Goal: Transaction & Acquisition: Purchase product/service

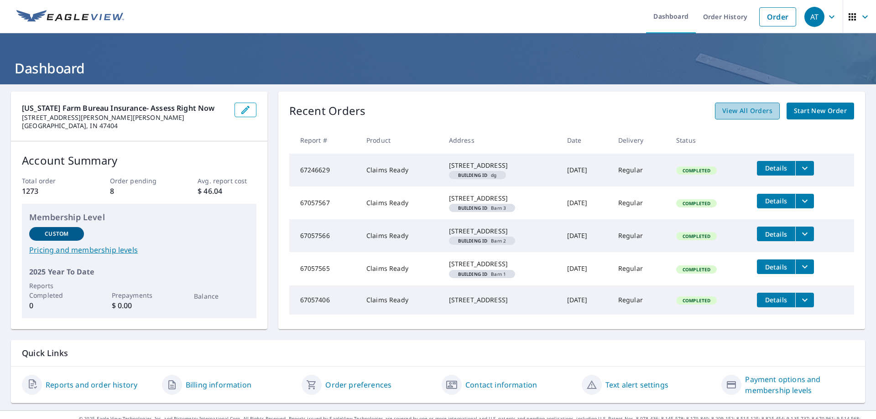
click at [765, 113] on span "View All Orders" at bounding box center [747, 110] width 50 height 11
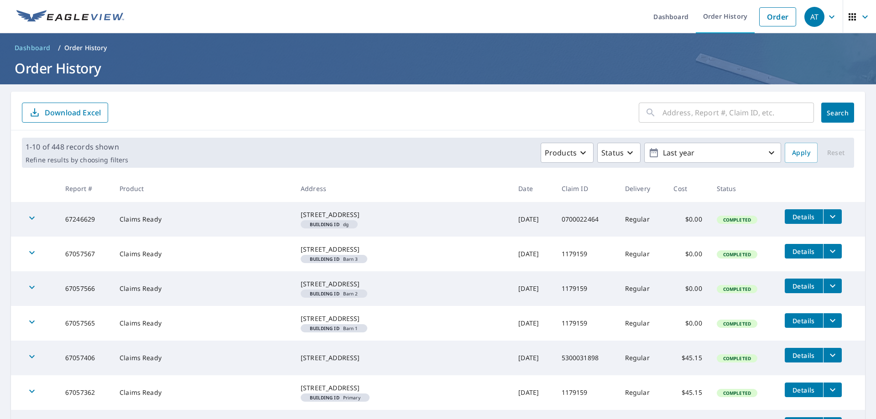
click at [758, 115] on input "text" at bounding box center [737, 113] width 151 height 26
paste input "5300030393"
type input "5300030393"
click at [826, 117] on button "Search" at bounding box center [837, 113] width 33 height 20
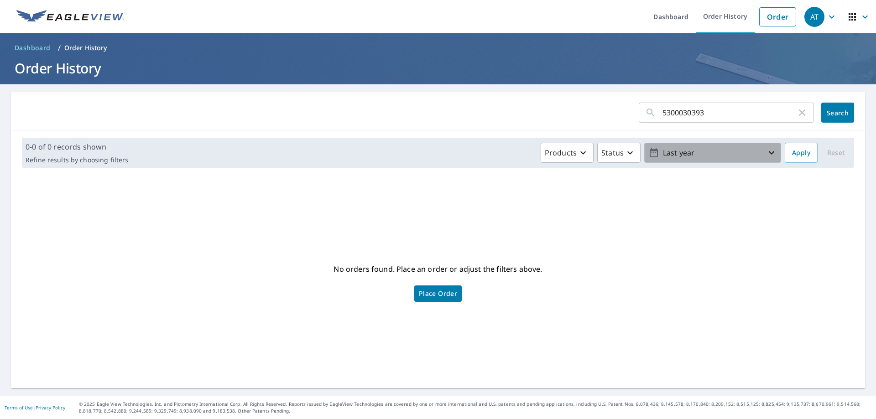
click at [669, 158] on p "Last year" at bounding box center [712, 153] width 107 height 16
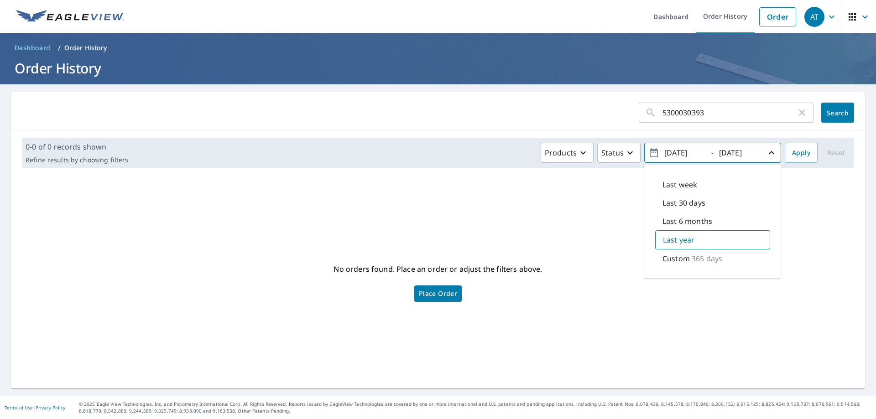
click at [707, 259] on p "365 days" at bounding box center [707, 258] width 31 height 11
click at [648, 154] on icon "button" at bounding box center [653, 152] width 11 height 11
click at [766, 154] on icon "button" at bounding box center [771, 152] width 11 height 11
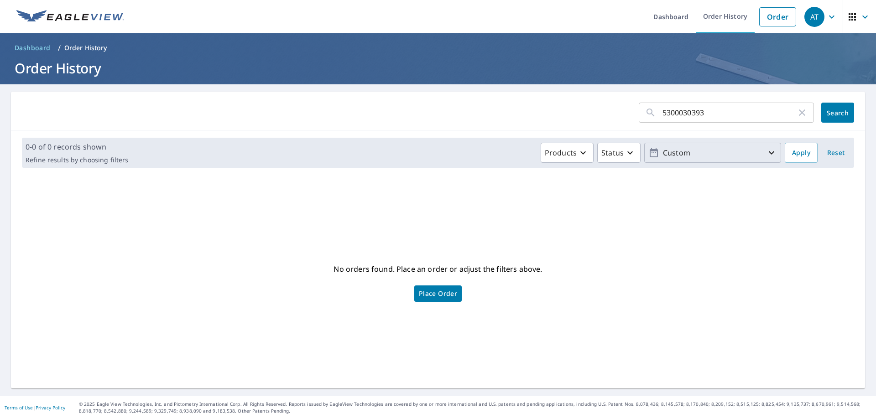
click at [766, 154] on icon "button" at bounding box center [771, 152] width 11 height 11
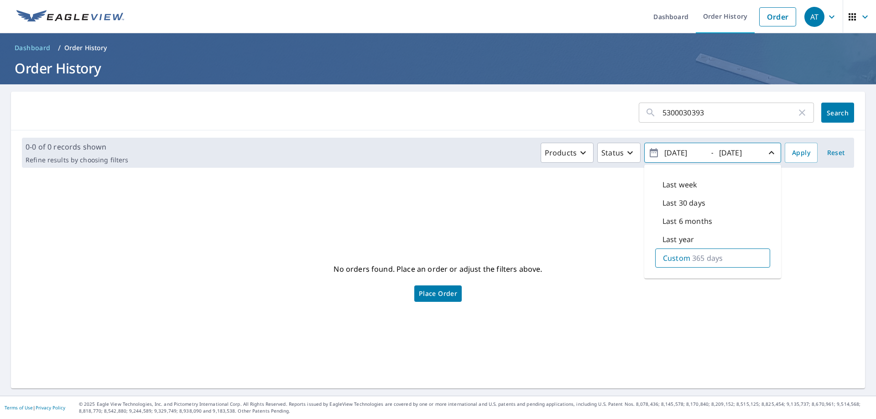
click at [590, 212] on div "No orders found. Place an order or adjust the filters above. Place Order" at bounding box center [437, 281] width 839 height 199
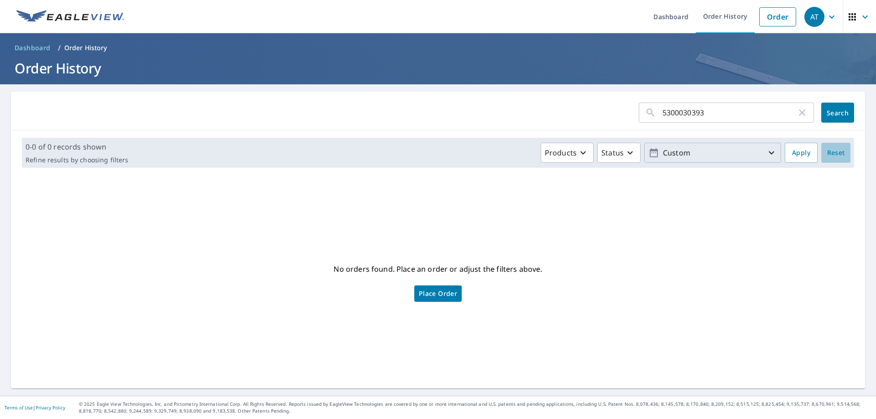
click at [828, 157] on span "Reset" at bounding box center [836, 152] width 22 height 11
click at [742, 157] on p "Last year" at bounding box center [712, 153] width 107 height 16
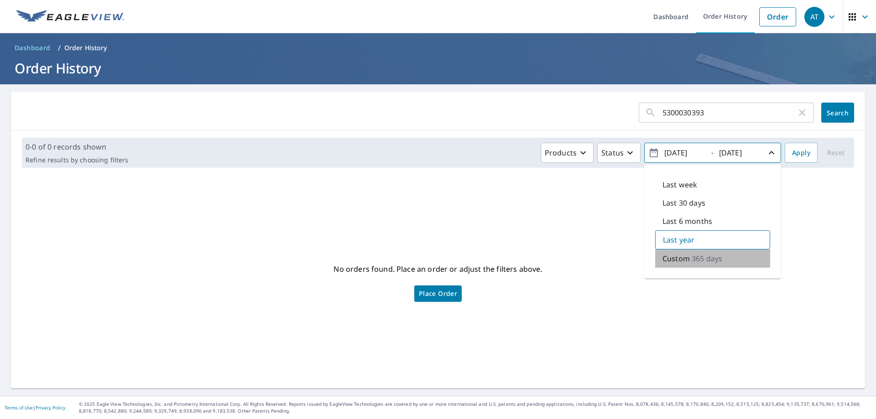
click at [670, 260] on p "Custom" at bounding box center [675, 258] width 27 height 11
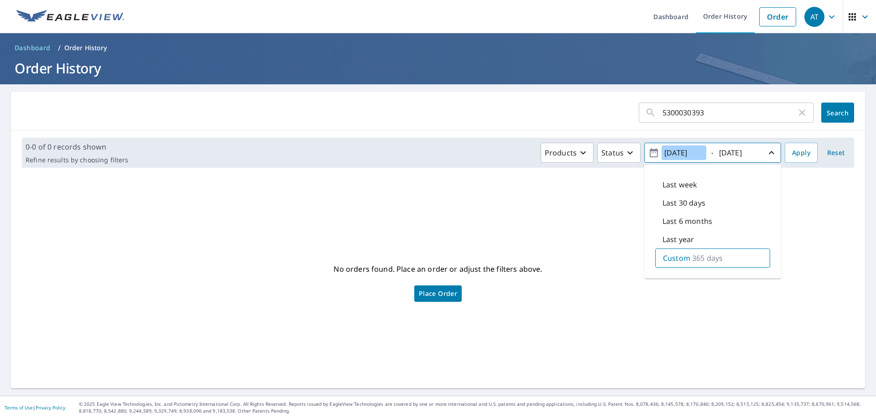
click at [673, 156] on input "[DATE]" at bounding box center [683, 153] width 45 height 15
type input "[DATE]"
click at [726, 154] on input "[DATE]" at bounding box center [738, 153] width 45 height 15
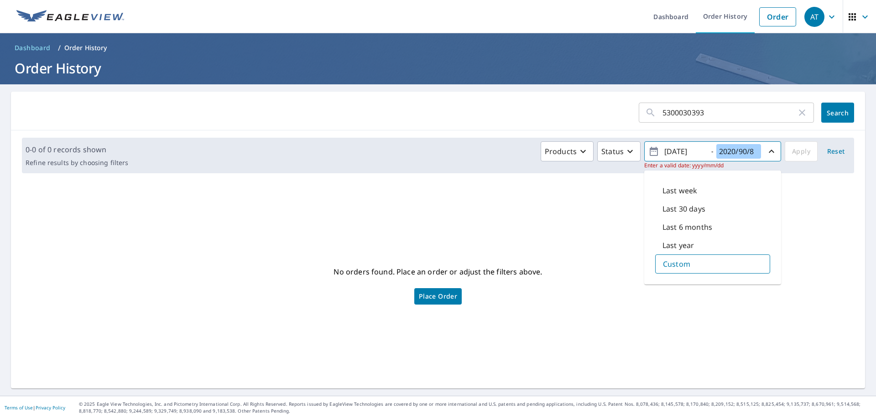
type input "[DATE]"
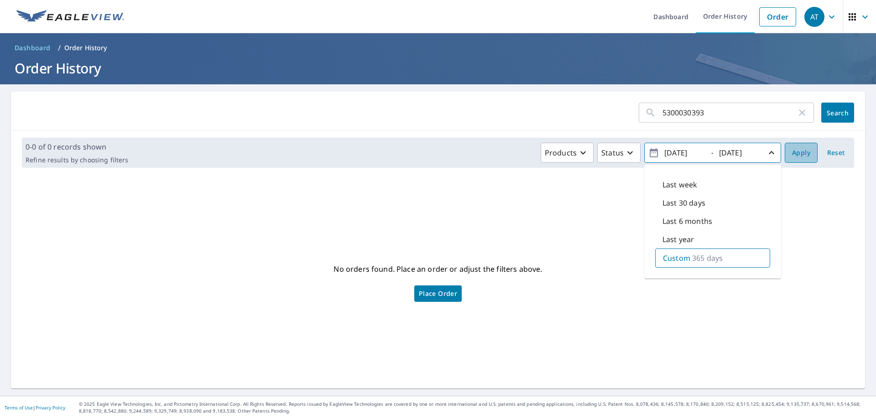
click at [793, 157] on span "Apply" at bounding box center [801, 152] width 18 height 11
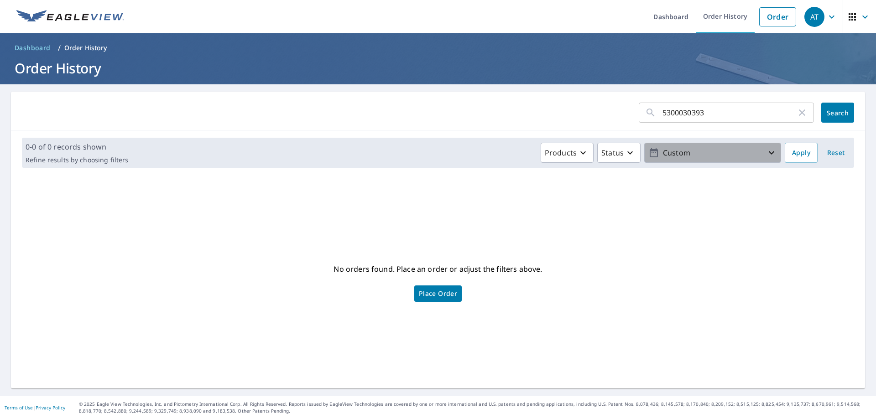
click at [769, 154] on icon "button" at bounding box center [771, 152] width 5 height 3
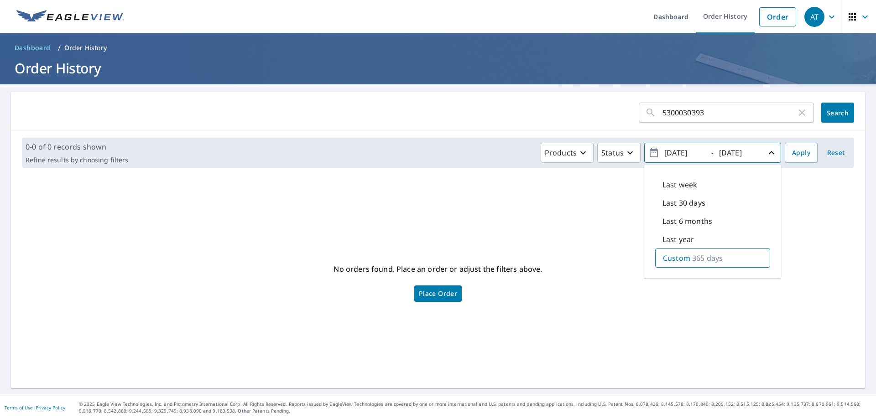
click at [813, 196] on div "No orders found. Place an order or adjust the filters above. Place Order" at bounding box center [437, 281] width 839 height 199
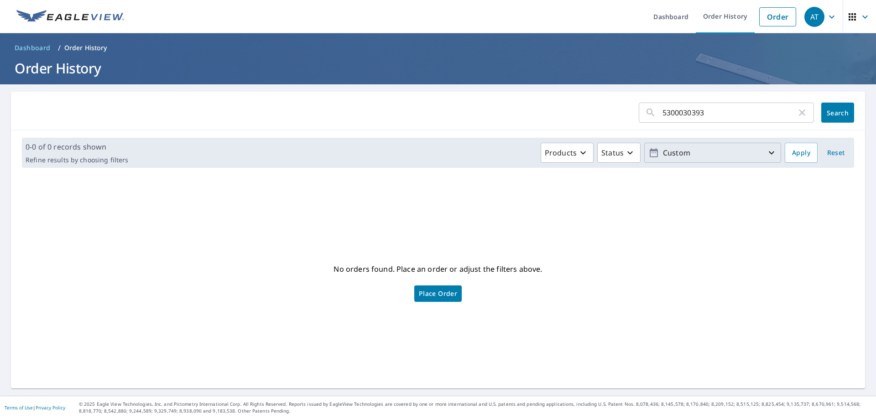
click at [849, 23] on span "button" at bounding box center [860, 17] width 26 height 22
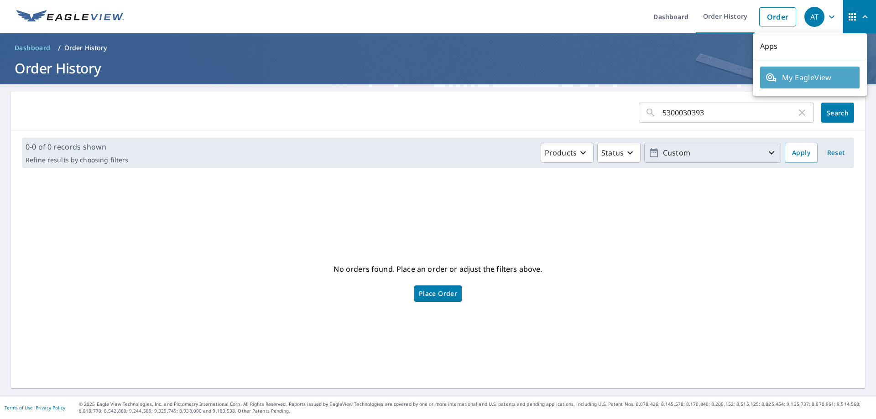
click at [813, 76] on span "My EagleView" at bounding box center [809, 77] width 88 height 11
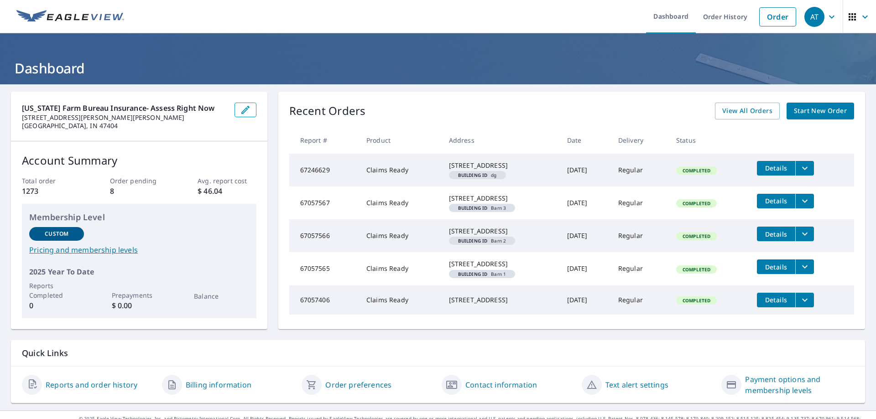
click at [794, 111] on span "Start New Order" at bounding box center [820, 110] width 53 height 11
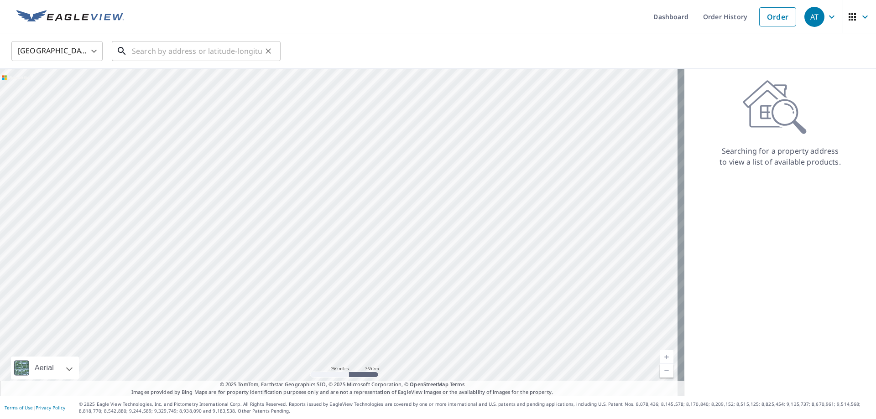
click at [218, 53] on input "text" at bounding box center [197, 51] width 130 height 26
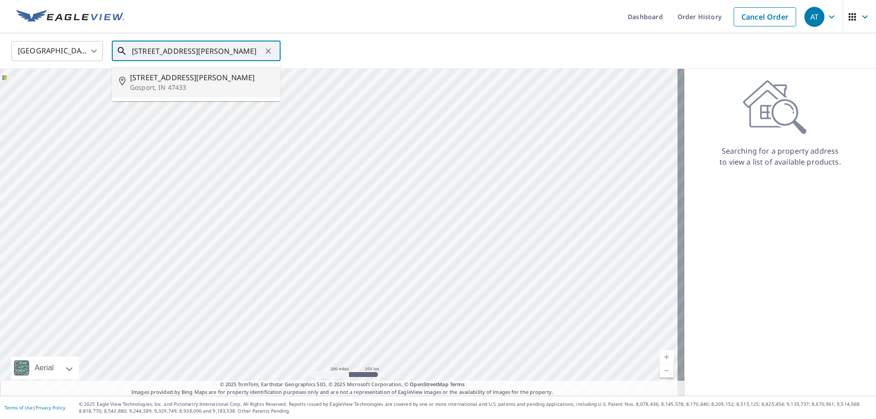
click at [208, 74] on span "6855 N Starnes Rd" at bounding box center [201, 77] width 143 height 11
type input "6855 N Starnes Rd Gosport, IN 47433"
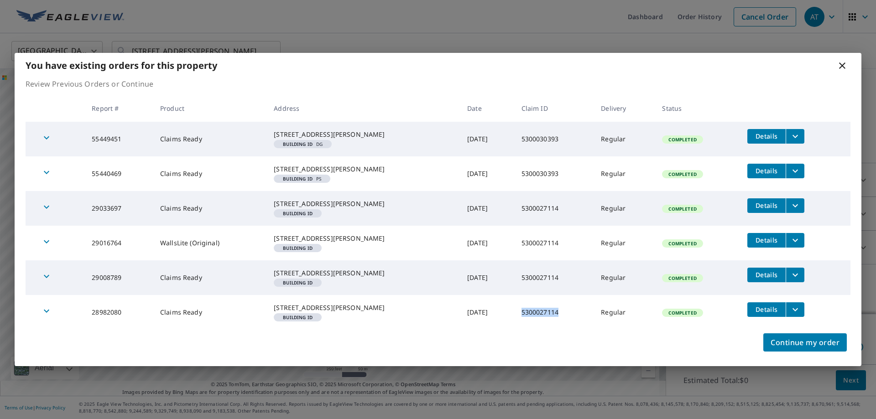
drag, startPoint x: 546, startPoint y: 328, endPoint x: 501, endPoint y: 330, distance: 44.8
click at [514, 330] on td "5300027114" at bounding box center [554, 312] width 80 height 35
copy td "5300027114"
drag, startPoint x: 540, startPoint y: 288, endPoint x: 503, endPoint y: 289, distance: 37.4
click at [514, 289] on td "5300027114" at bounding box center [554, 277] width 80 height 35
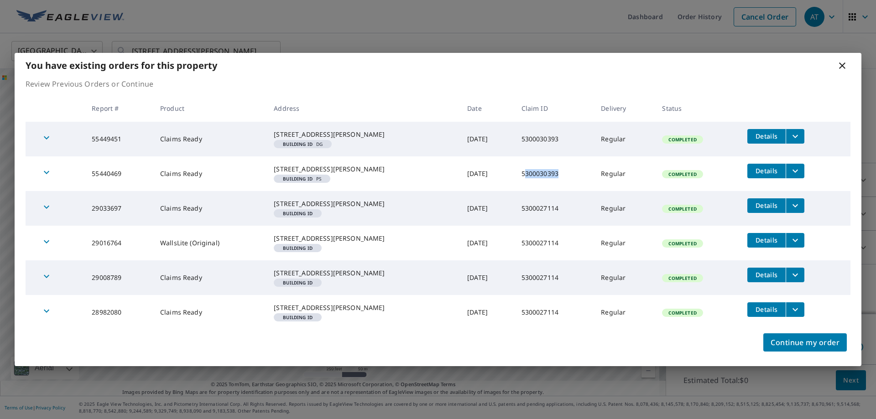
drag, startPoint x: 543, startPoint y: 165, endPoint x: 504, endPoint y: 162, distance: 39.8
click at [514, 162] on td "5300030393" at bounding box center [554, 173] width 80 height 35
click at [790, 166] on icon "filesDropdownBtn-55440469" at bounding box center [795, 171] width 11 height 11
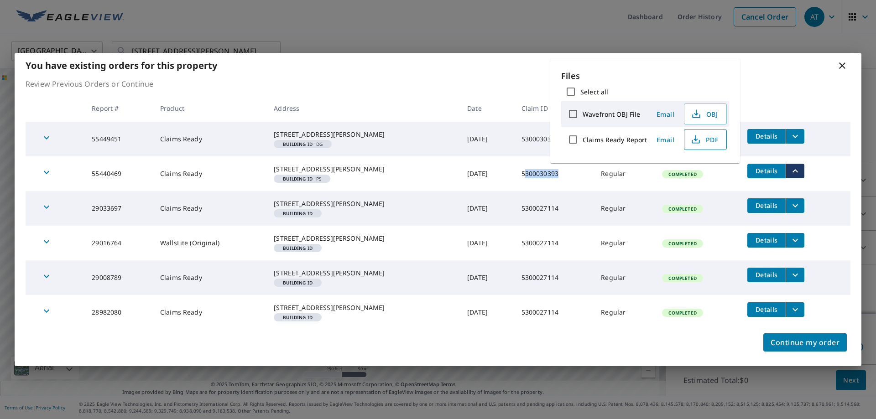
click at [708, 141] on span "PDF" at bounding box center [704, 139] width 29 height 11
click at [764, 132] on span "Details" at bounding box center [766, 136] width 27 height 9
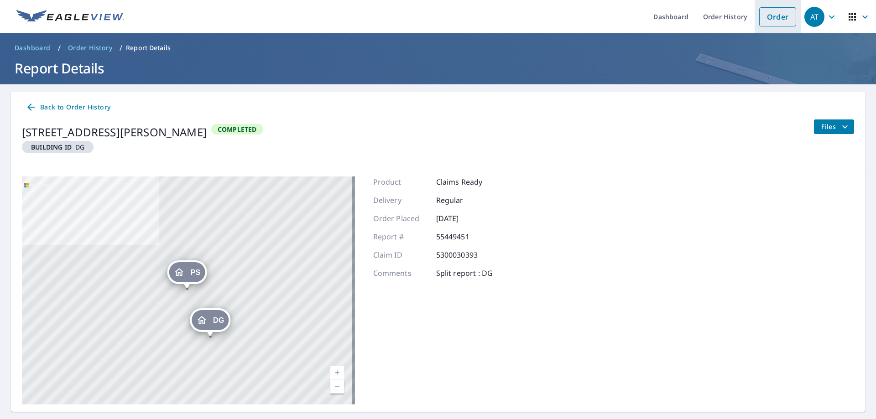
click at [765, 24] on link "Order" at bounding box center [777, 16] width 37 height 19
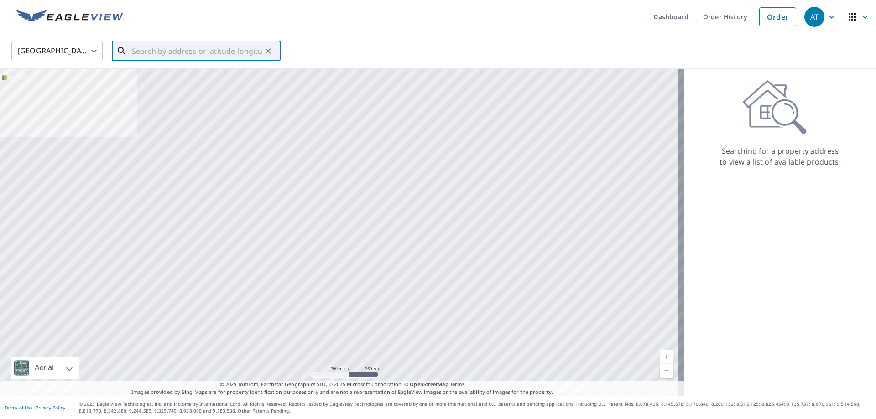
click at [165, 50] on input "text" at bounding box center [197, 51] width 130 height 26
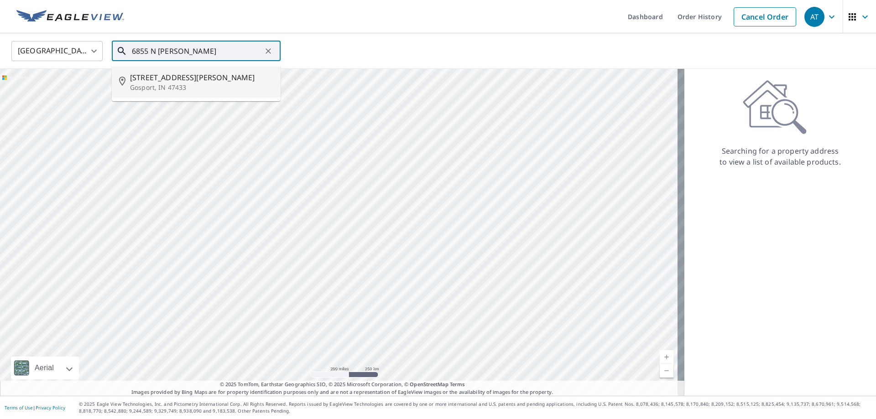
click at [174, 77] on span "6855 N Starnes Rd" at bounding box center [201, 77] width 143 height 11
type input "6855 N Starnes Rd Gosport, IN 47433"
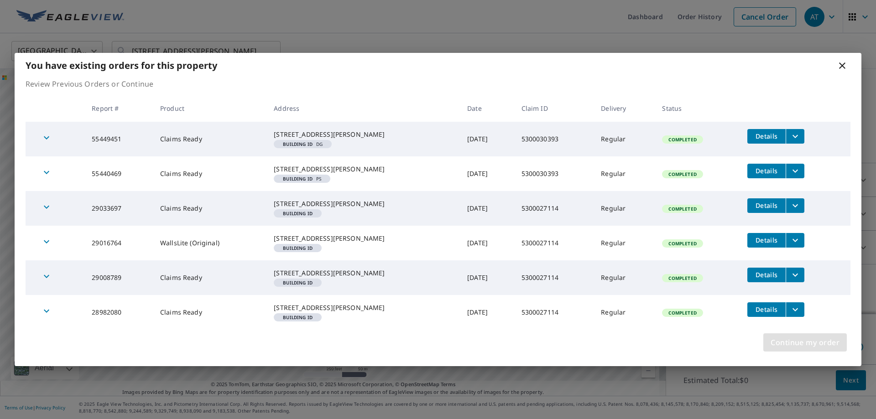
click at [815, 349] on span "Continue my order" at bounding box center [804, 342] width 69 height 13
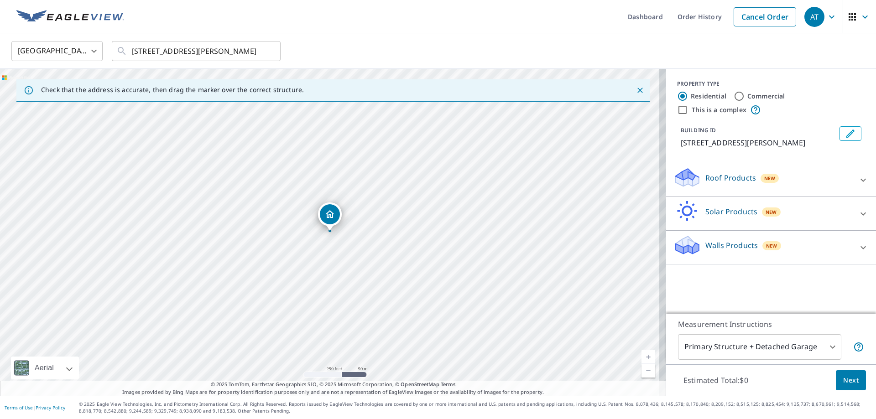
click at [754, 240] on div "Walls Products New" at bounding box center [762, 247] width 179 height 26
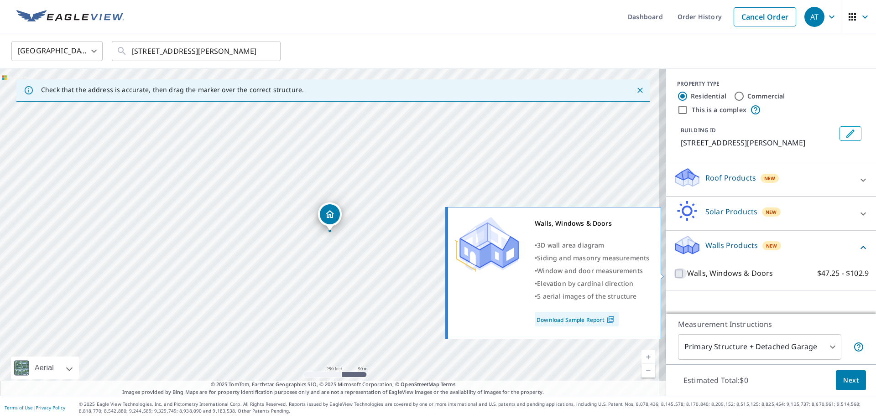
click at [673, 274] on input "Walls, Windows & Doors $47.25 - $102.9" at bounding box center [680, 273] width 14 height 11
checkbox input "true"
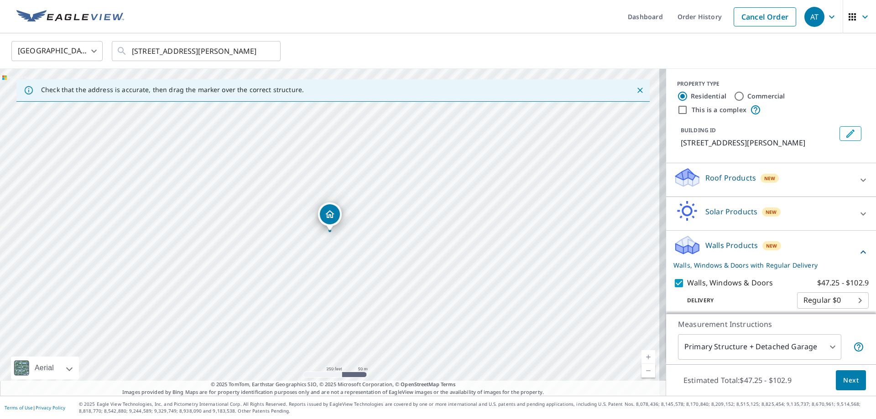
scroll to position [6, 0]
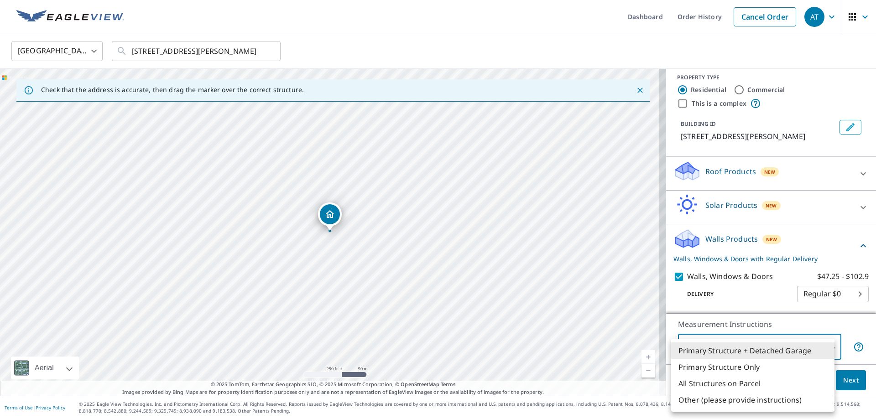
click at [797, 351] on body "AT AT Dashboard Order History Cancel Order AT United States US ​ 6855 N Starnes…" at bounding box center [438, 209] width 876 height 419
click at [782, 365] on li "Primary Structure Only" at bounding box center [752, 367] width 163 height 16
type input "2"
click at [794, 350] on body "AT AT Dashboard Order History Cancel Order AT United States US ​ 6855 N Starnes…" at bounding box center [438, 209] width 876 height 419
click at [767, 368] on li "Primary Structure Only" at bounding box center [752, 367] width 163 height 16
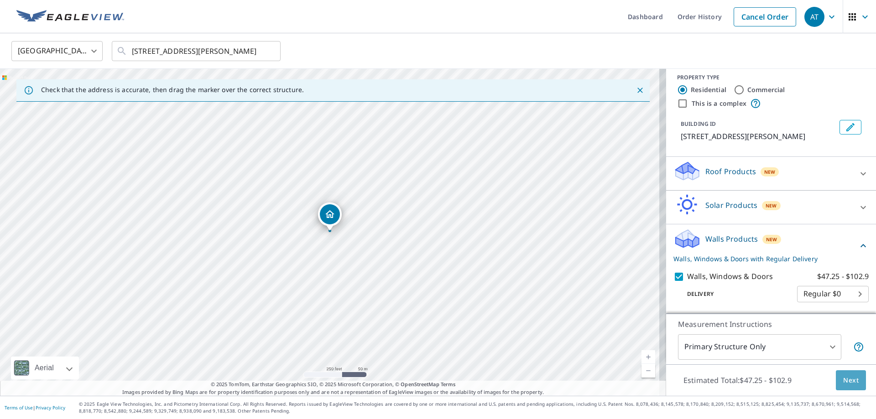
click at [843, 383] on span "Next" at bounding box center [851, 380] width 16 height 11
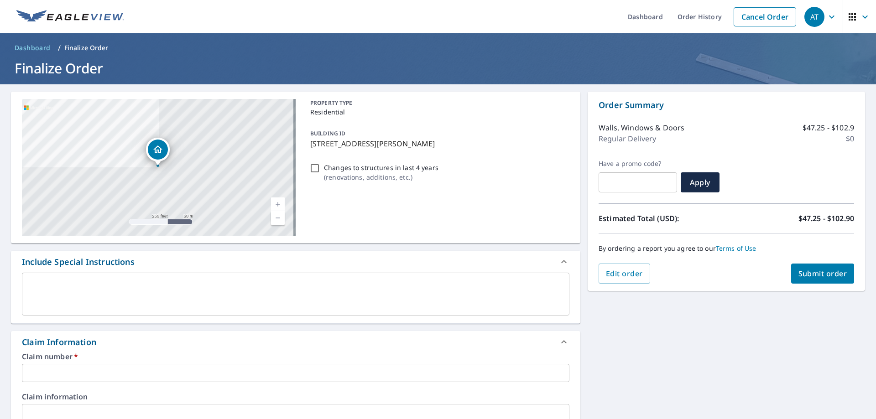
scroll to position [91, 0]
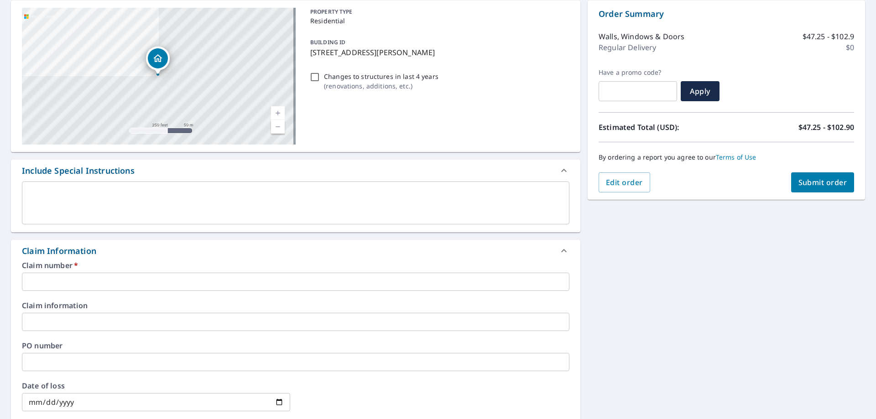
click at [233, 298] on div "Claim number   * ​ Claim information ​ PO number ​ Date of loss ​ Cat ID ​" at bounding box center [295, 361] width 569 height 198
click at [228, 301] on div "Claim number   * ​ Claim information ​ PO number ​ Date of loss ​ Cat ID ​" at bounding box center [295, 361] width 569 height 198
click at [97, 278] on input "text" at bounding box center [295, 282] width 547 height 18
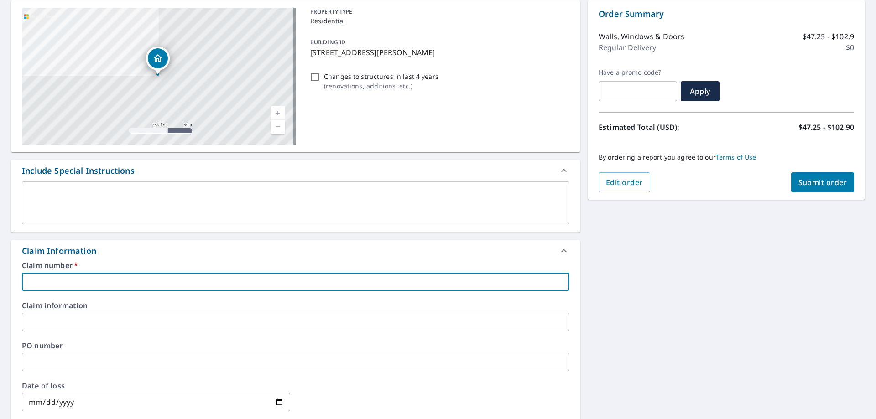
click at [97, 278] on input "text" at bounding box center [295, 282] width 547 height 18
type input "5300030393"
click at [809, 189] on button "Submit order" at bounding box center [822, 182] width 63 height 20
